Goal: Task Accomplishment & Management: Manage account settings

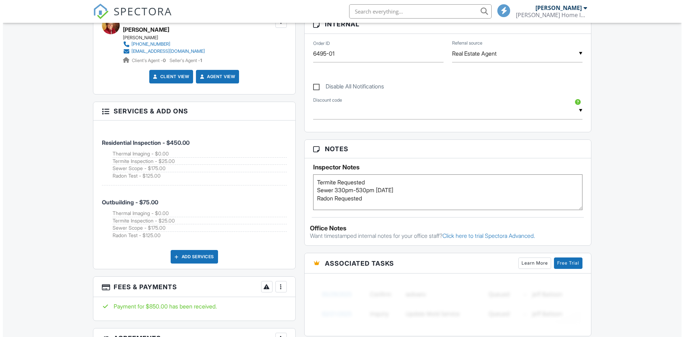
scroll to position [249, 0]
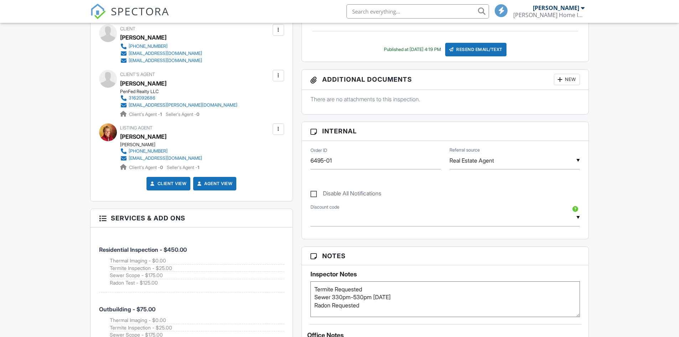
click at [564, 81] on div "New" at bounding box center [567, 79] width 26 height 11
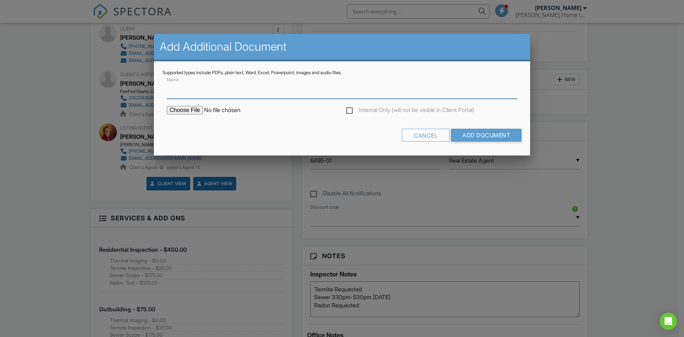
click at [195, 88] on input "Name" at bounding box center [342, 89] width 351 height 17
type input "Sewer Report"
click at [189, 112] on input "file" at bounding box center [227, 110] width 121 height 9
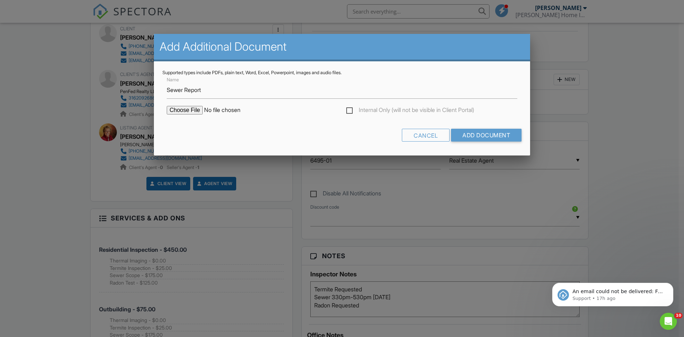
type input "C:\fakepath\15700 E 119th St S.pdf"
click at [480, 130] on input "Add Document" at bounding box center [486, 135] width 71 height 13
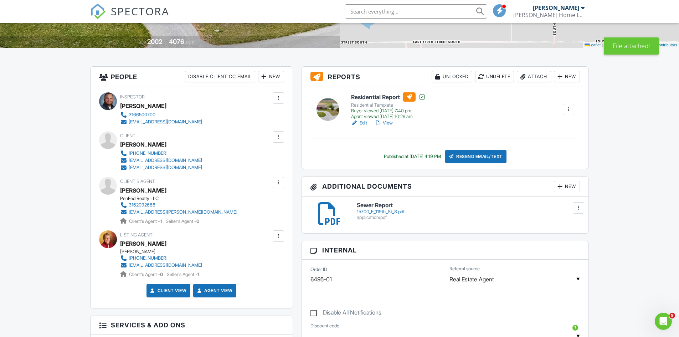
click at [560, 185] on div at bounding box center [559, 186] width 7 height 7
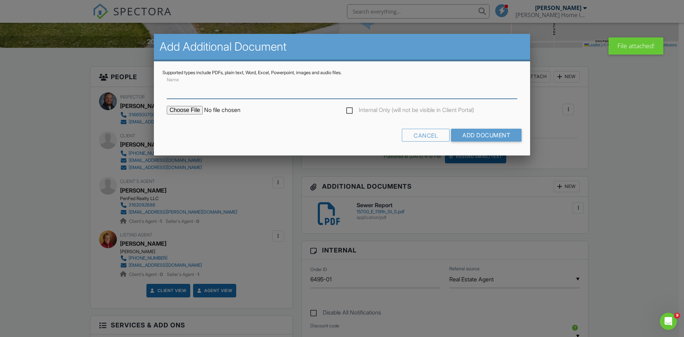
click at [204, 96] on input "Name" at bounding box center [342, 89] width 351 height 17
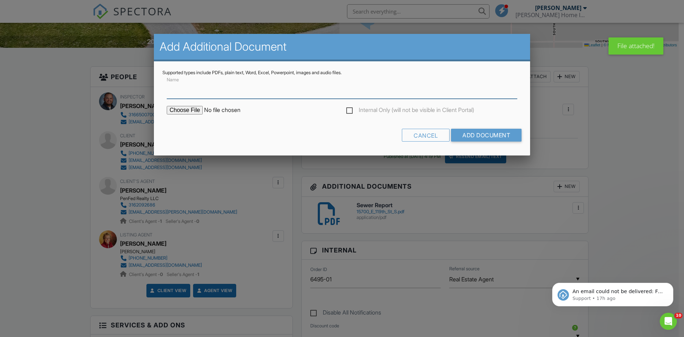
type input "Termite Report"
click at [191, 112] on input "file" at bounding box center [227, 110] width 121 height 9
type input "C:\fakepath\WDO_Inspection_NPMA33_59683_8_25_2025.pdf"
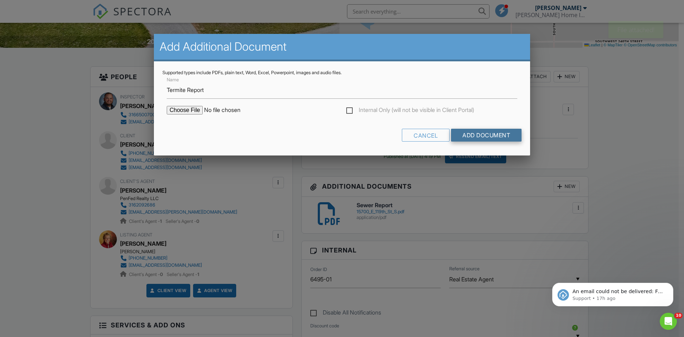
click at [484, 140] on input "Add Document" at bounding box center [486, 135] width 71 height 13
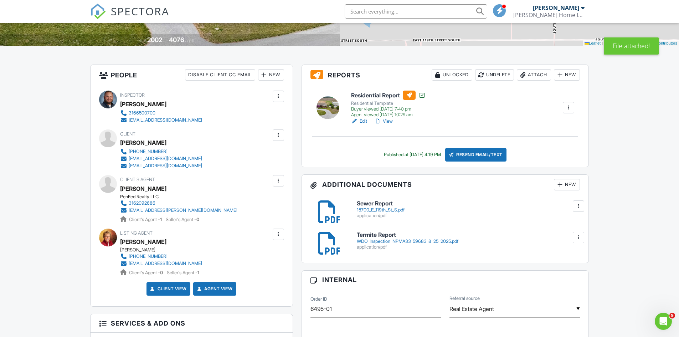
scroll to position [143, 0]
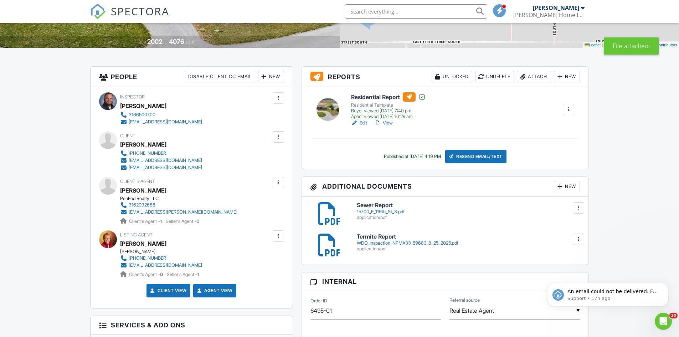
click at [481, 154] on div "Resend Email/Text" at bounding box center [475, 157] width 61 height 14
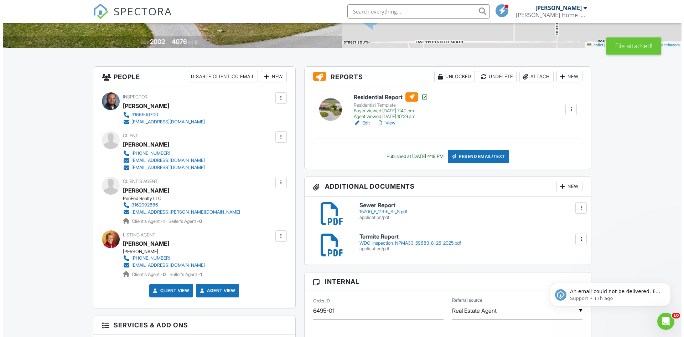
scroll to position [0, 0]
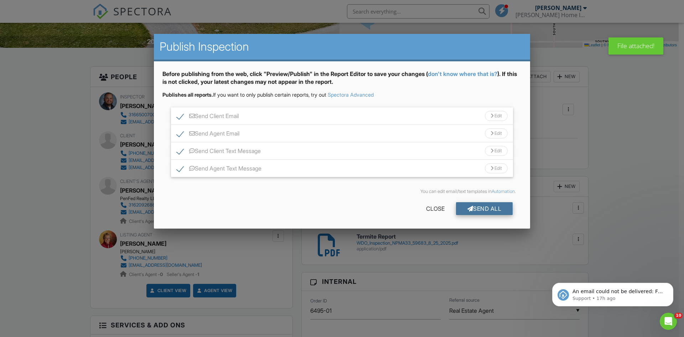
click at [487, 212] on div "Send All" at bounding box center [484, 208] width 57 height 13
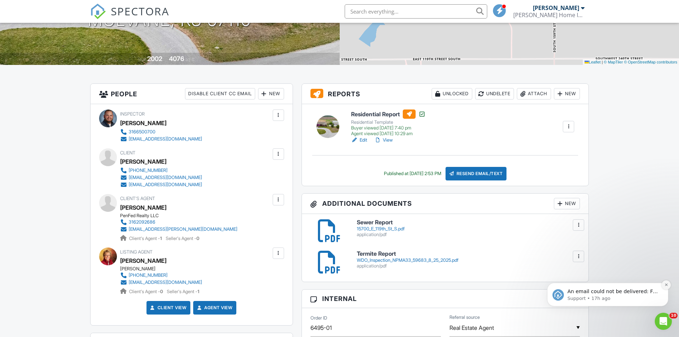
click at [667, 285] on icon "Dismiss notification" at bounding box center [666, 285] width 4 height 4
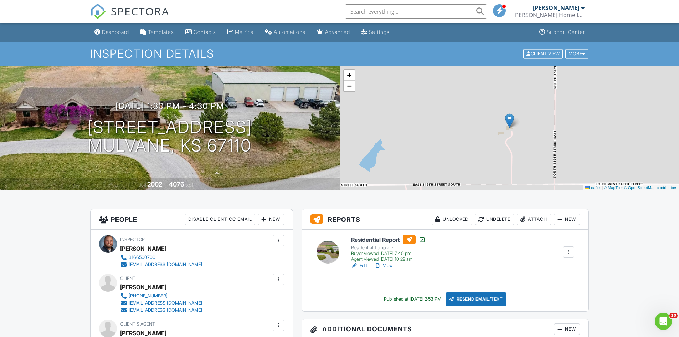
click at [105, 31] on div "Dashboard" at bounding box center [115, 32] width 27 height 6
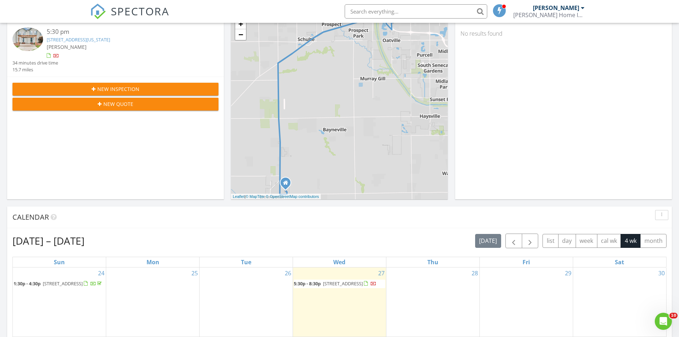
scroll to position [107, 0]
click at [516, 242] on span "button" at bounding box center [513, 241] width 9 height 9
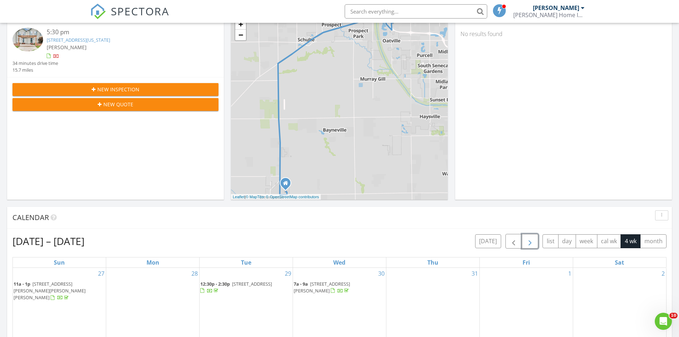
click at [534, 242] on span "button" at bounding box center [530, 241] width 9 height 9
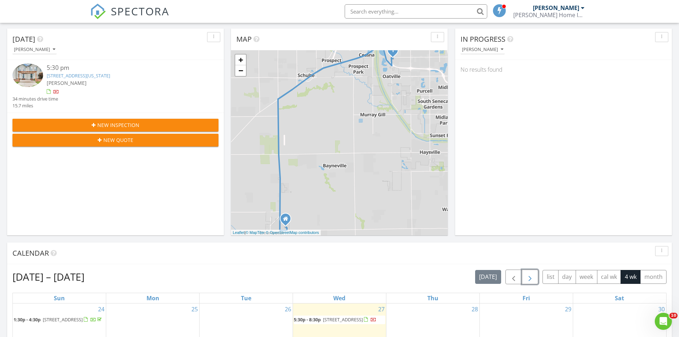
scroll to position [0, 0]
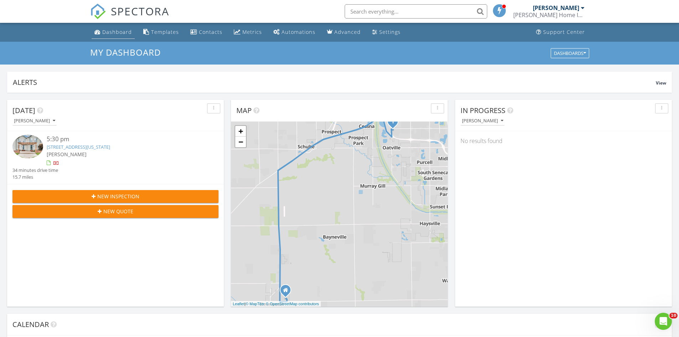
click at [106, 33] on div "Dashboard" at bounding box center [117, 32] width 30 height 7
click at [110, 28] on link "Dashboard" at bounding box center [113, 32] width 43 height 13
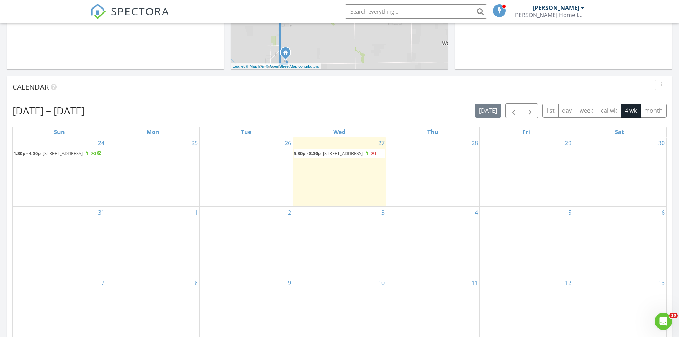
scroll to position [249, 0]
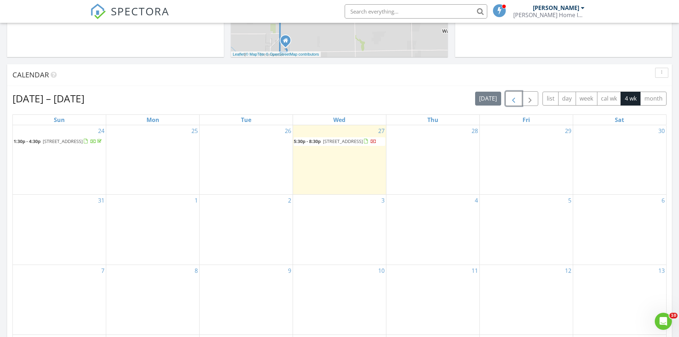
click at [511, 100] on span "button" at bounding box center [513, 98] width 9 height 9
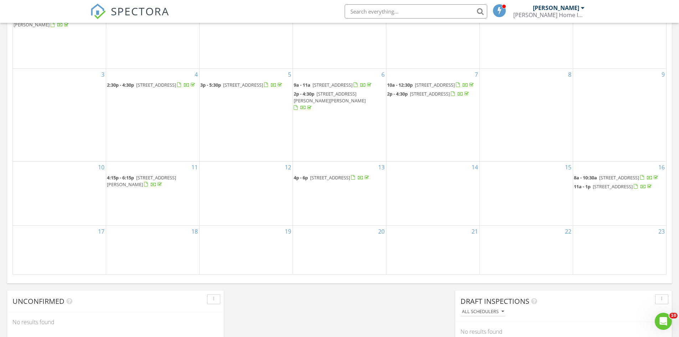
scroll to position [285, 0]
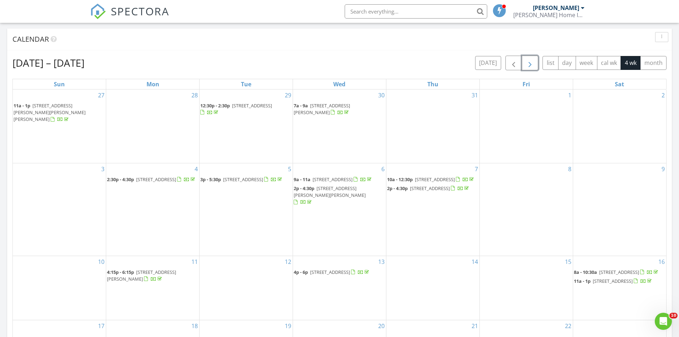
click at [529, 60] on span "button" at bounding box center [530, 63] width 9 height 9
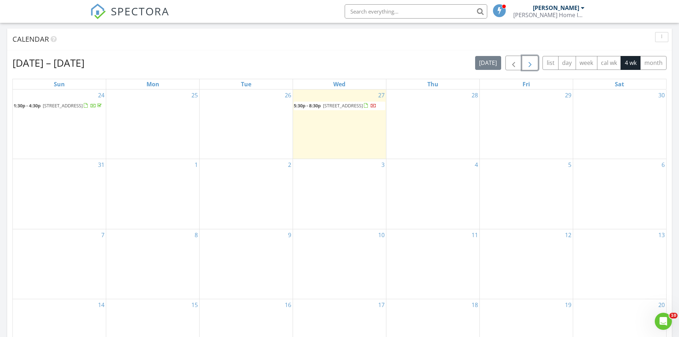
click at [54, 107] on span "15700 E 119th St, Mulvane 67110" at bounding box center [63, 105] width 40 height 6
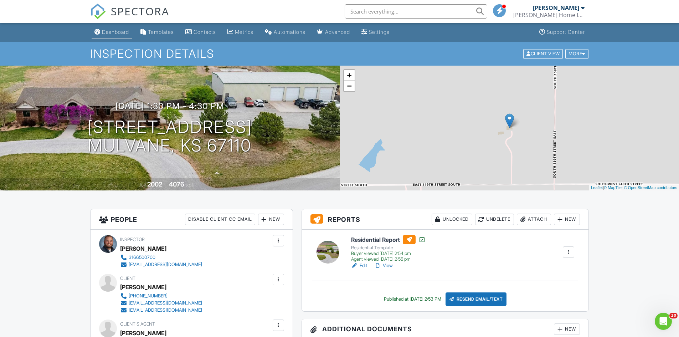
click at [114, 35] on link "Dashboard" at bounding box center [112, 32] width 40 height 13
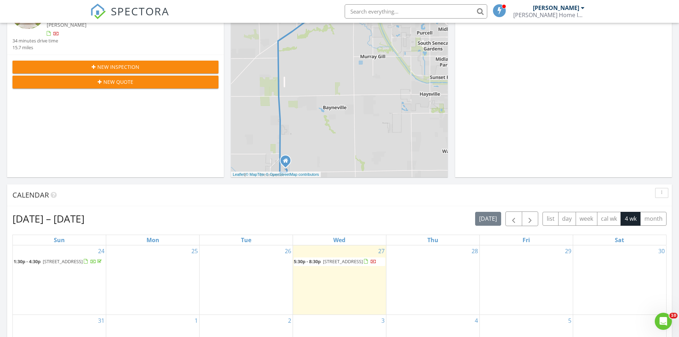
scroll to position [214, 0]
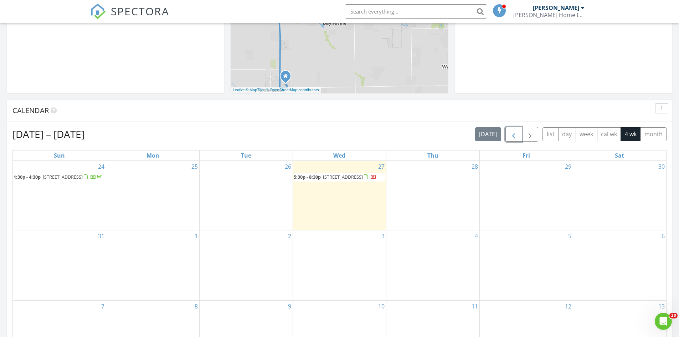
click at [513, 134] on span "button" at bounding box center [513, 134] width 9 height 9
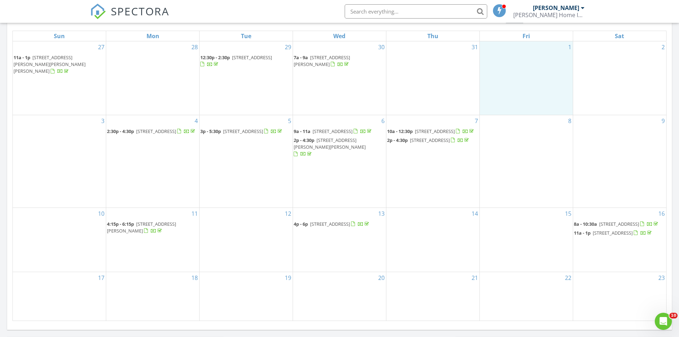
scroll to position [321, 0]
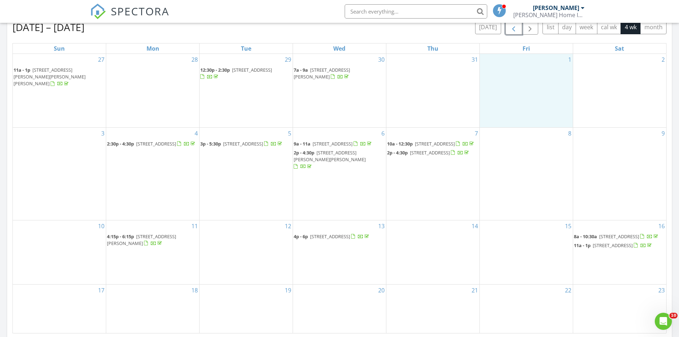
click at [533, 88] on div "1" at bounding box center [526, 90] width 93 height 73
click at [528, 83] on link "Cancel" at bounding box center [526, 80] width 37 height 11
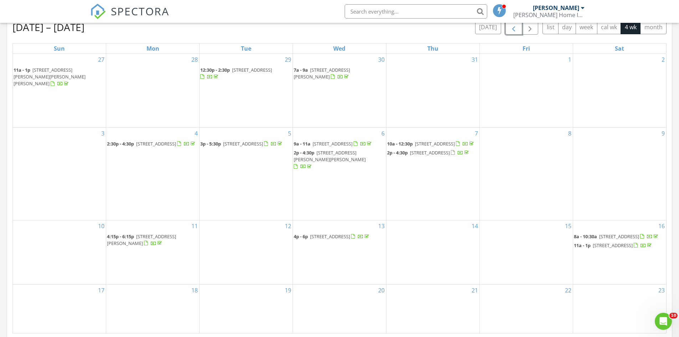
drag, startPoint x: 520, startPoint y: 25, endPoint x: 524, endPoint y: 24, distance: 3.9
click at [520, 24] on button "button" at bounding box center [513, 27] width 17 height 15
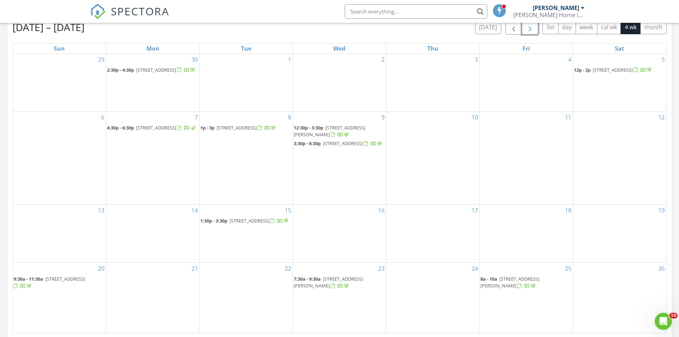
click at [529, 28] on span "button" at bounding box center [530, 27] width 9 height 9
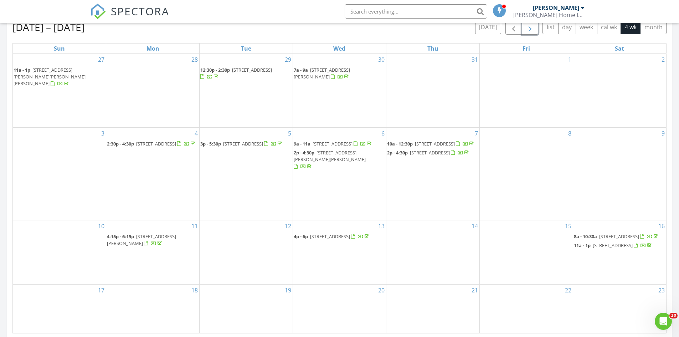
click at [529, 28] on span "button" at bounding box center [530, 27] width 9 height 9
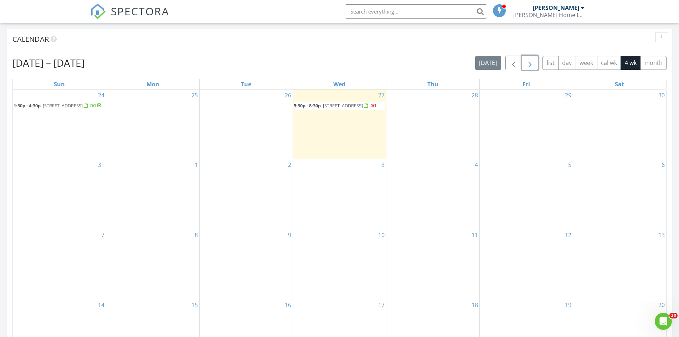
scroll to position [214, 0]
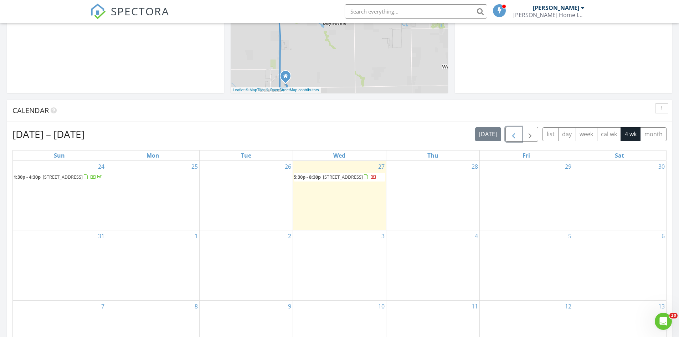
click at [513, 136] on span "button" at bounding box center [513, 134] width 9 height 9
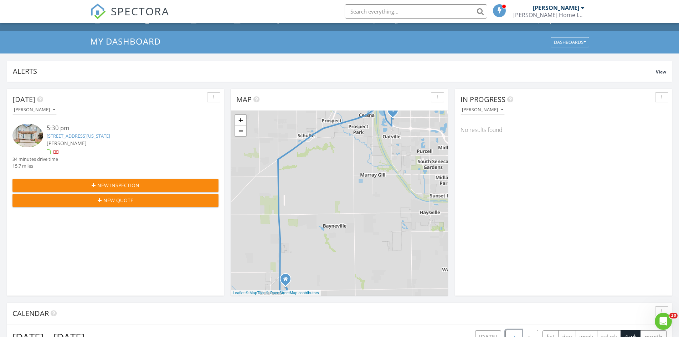
scroll to position [0, 0]
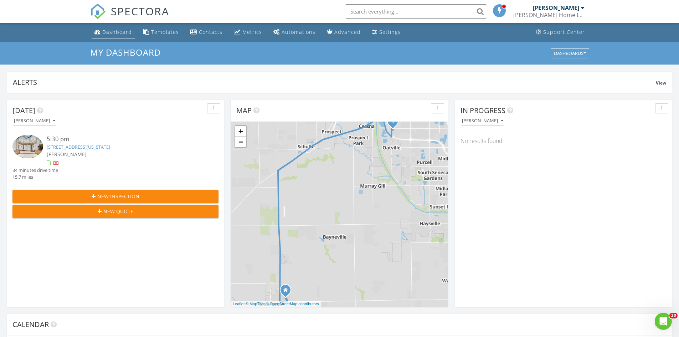
click at [117, 29] on div "Dashboard" at bounding box center [117, 32] width 30 height 7
